Goal: Check status: Check status

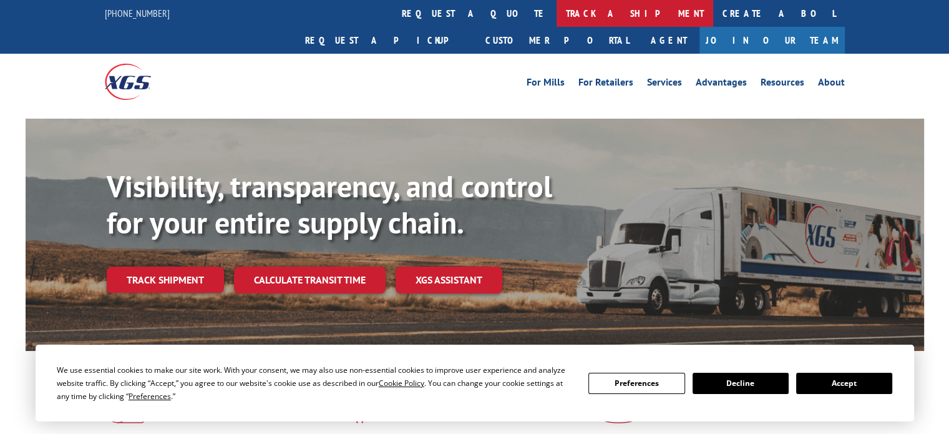
click at [557, 12] on link "track a shipment" at bounding box center [635, 13] width 157 height 27
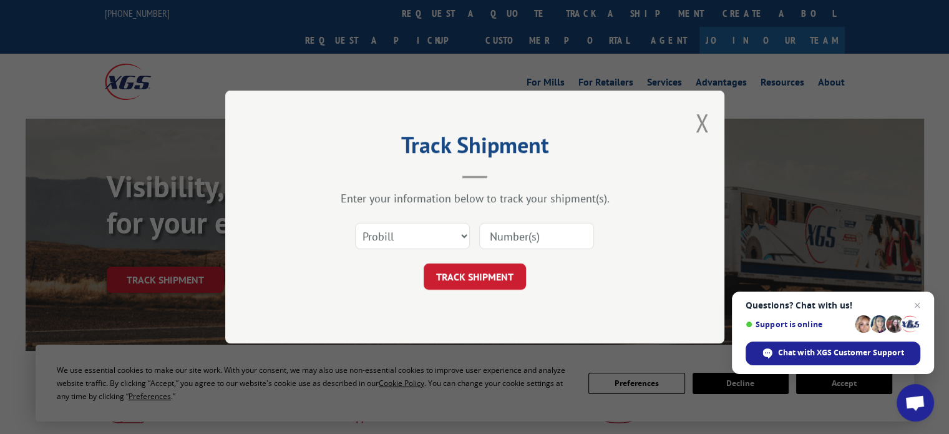
drag, startPoint x: 361, startPoint y: 232, endPoint x: 303, endPoint y: 214, distance: 61.2
click at [303, 215] on div "Select category... Probill BOL PO" at bounding box center [475, 235] width 375 height 41
drag, startPoint x: 364, startPoint y: 235, endPoint x: 295, endPoint y: 243, distance: 69.8
click at [295, 243] on div "Select category... Probill BOL PO" at bounding box center [475, 235] width 375 height 41
drag, startPoint x: 362, startPoint y: 232, endPoint x: 328, endPoint y: 258, distance: 43.6
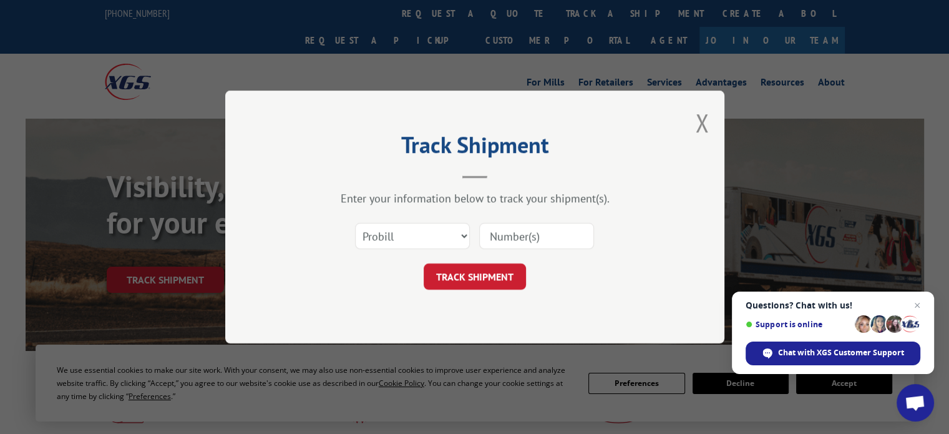
click at [328, 258] on form "Select category... Probill BOL PO TRACK SHIPMENT" at bounding box center [475, 252] width 375 height 74
click at [370, 235] on select "Select category... Probill BOL PO" at bounding box center [412, 236] width 115 height 26
click at [312, 255] on form "Select category... Probill BOL PO TRACK SHIPMENT" at bounding box center [475, 252] width 375 height 74
drag, startPoint x: 494, startPoint y: 237, endPoint x: 382, endPoint y: 291, distance: 125.1
click at [380, 294] on div "Track Shipment Enter your information below to track your shipment(s). Select c…" at bounding box center [474, 217] width 499 height 253
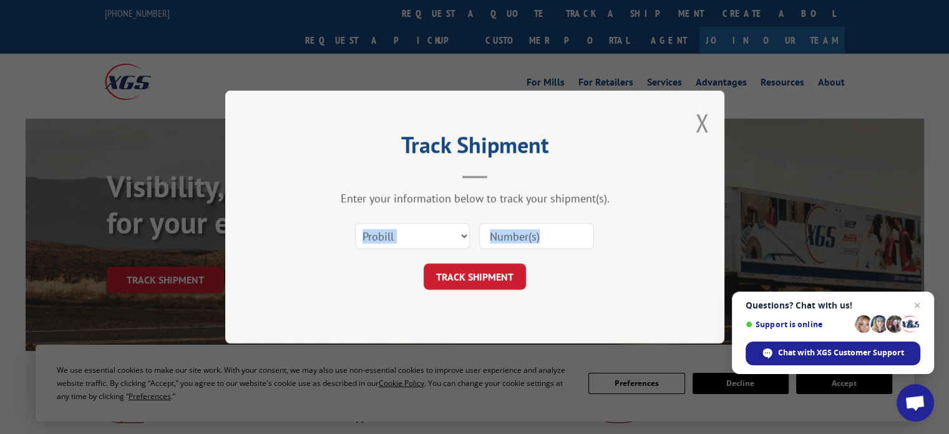
click at [387, 267] on div "TRACK SHIPMENT" at bounding box center [475, 276] width 375 height 26
paste input "17458937"
type input "17458937"
click at [464, 277] on button "TRACK SHIPMENT" at bounding box center [475, 276] width 102 height 26
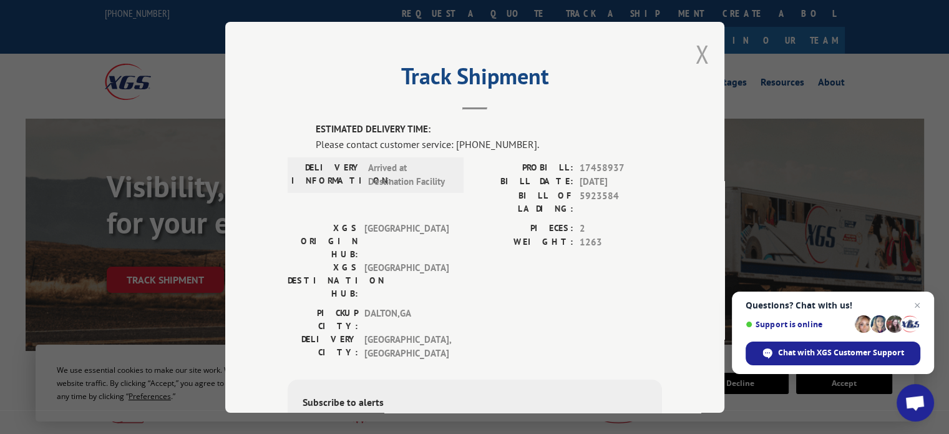
click at [697, 55] on button "Close modal" at bounding box center [702, 53] width 14 height 33
